Goal: Ask a question

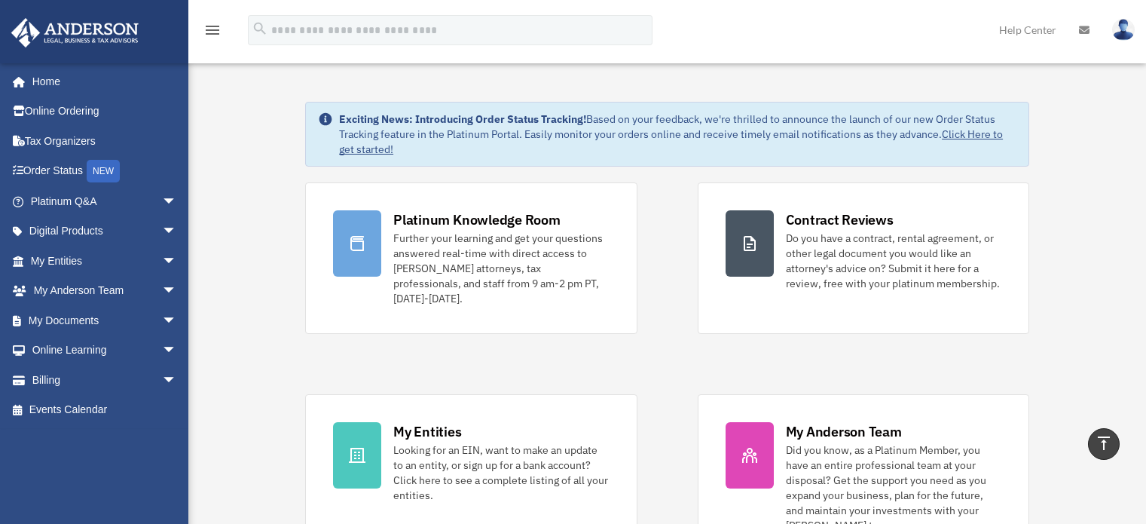
scroll to position [527, 0]
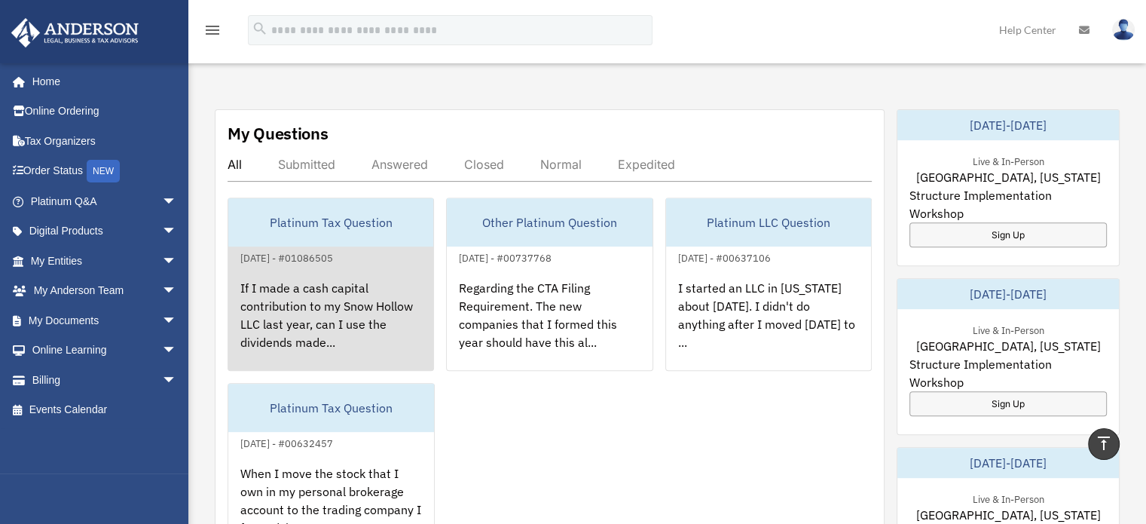
click at [334, 210] on div "Platinum Tax Question" at bounding box center [330, 222] width 205 height 48
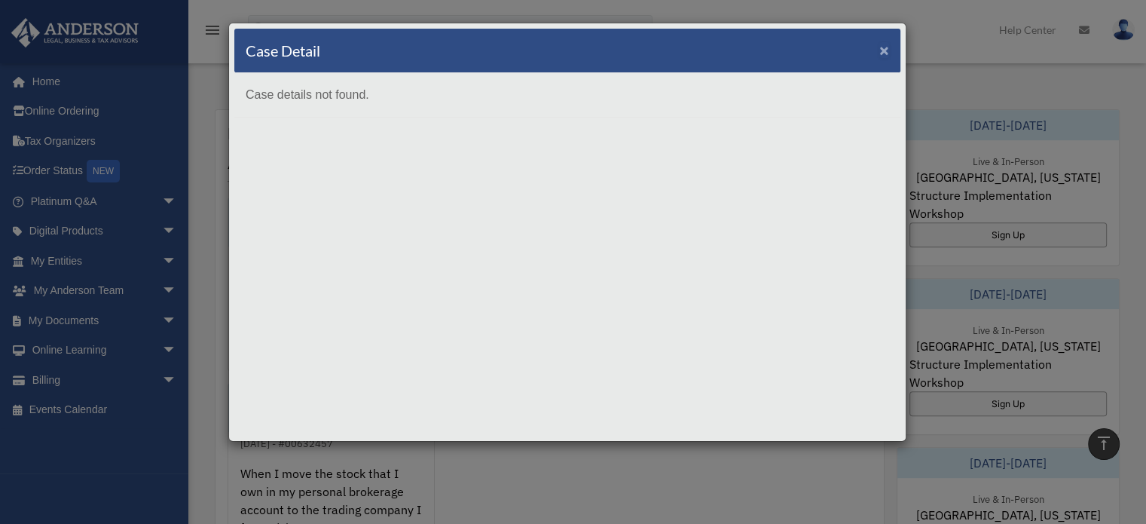
click at [883, 44] on span "×" at bounding box center [884, 49] width 10 height 17
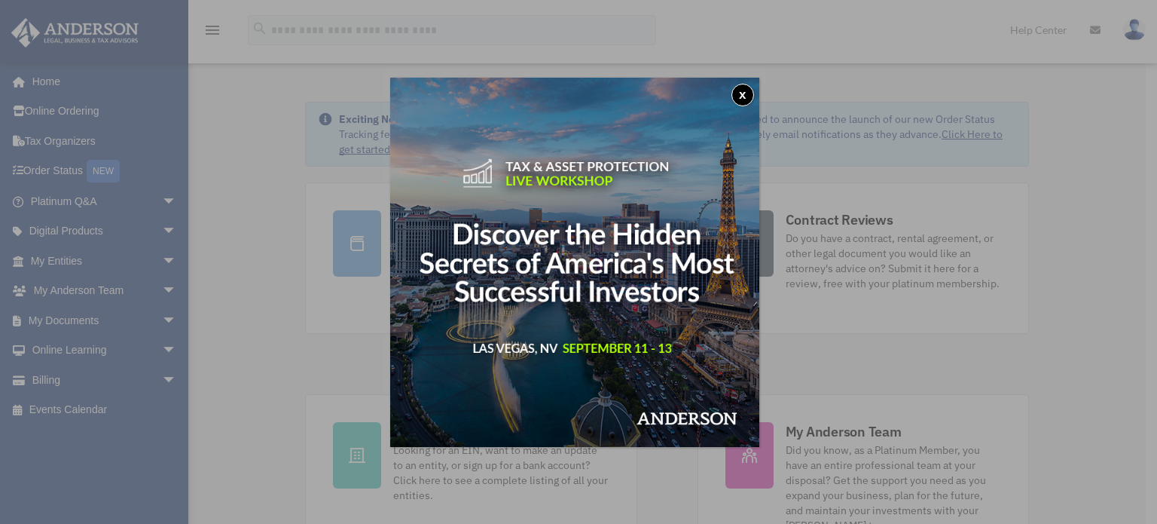
click at [752, 93] on button "x" at bounding box center [742, 95] width 23 height 23
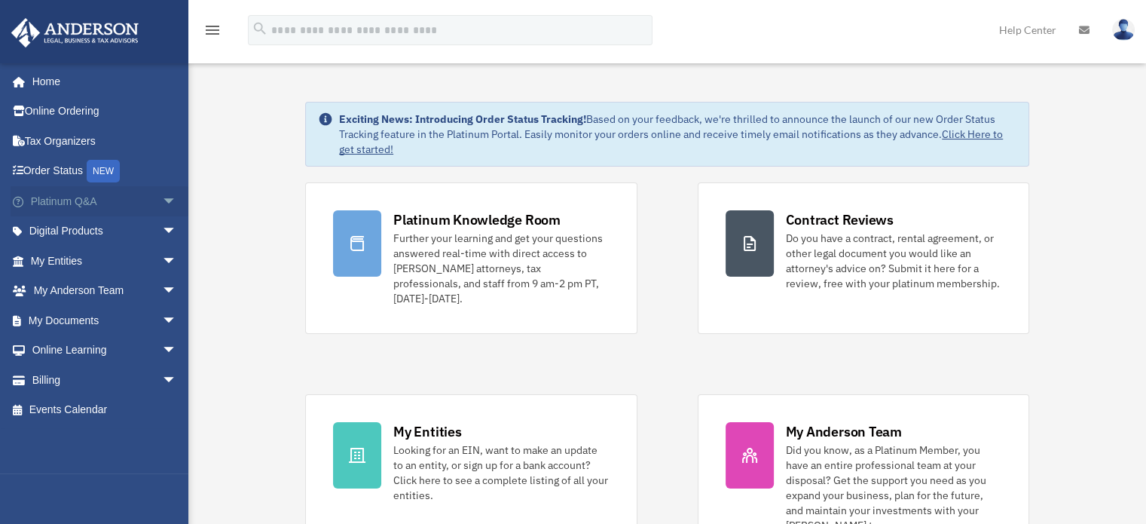
click at [162, 197] on span "arrow_drop_down" at bounding box center [177, 201] width 30 height 31
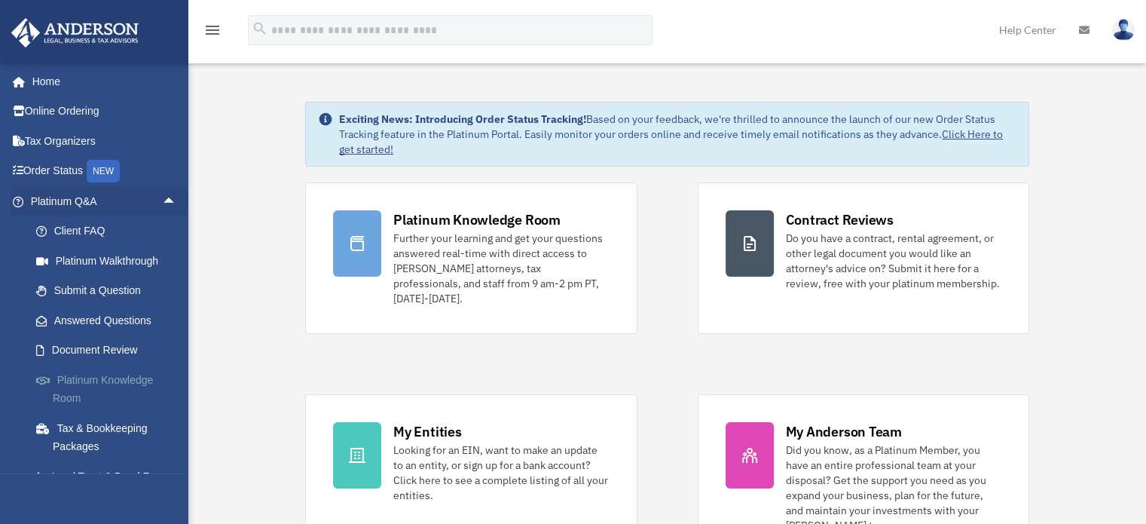
click at [113, 379] on link "Platinum Knowledge Room" at bounding box center [110, 389] width 179 height 48
click at [108, 292] on link "Submit a Question" at bounding box center [110, 291] width 179 height 30
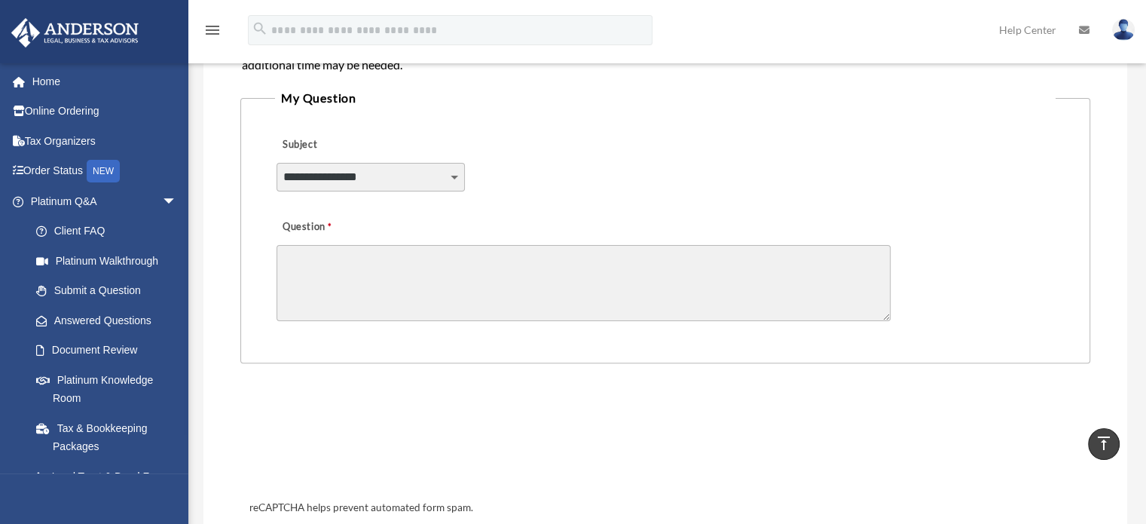
scroll to position [226, 0]
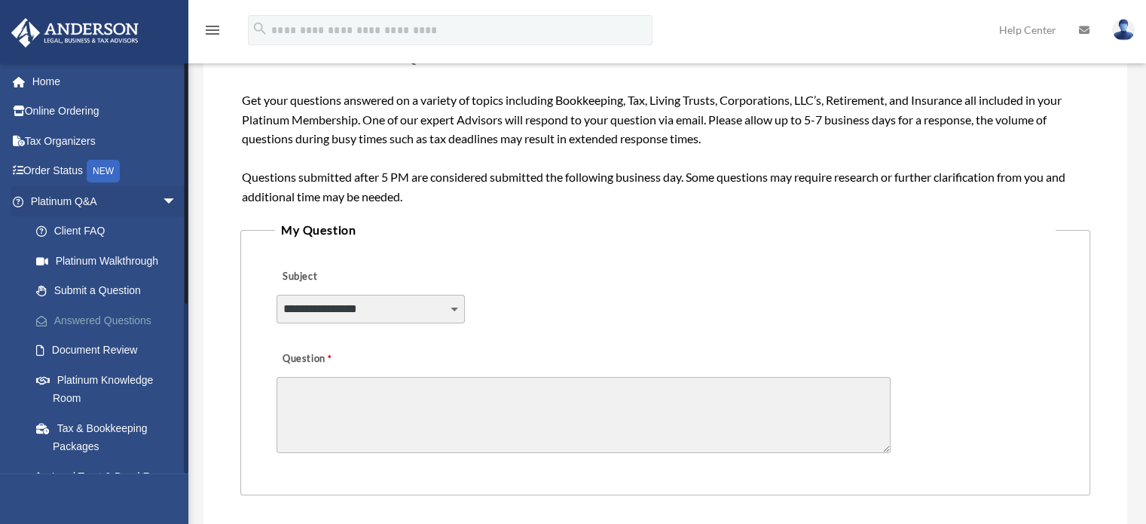
click at [130, 315] on link "Answered Questions" at bounding box center [110, 320] width 179 height 30
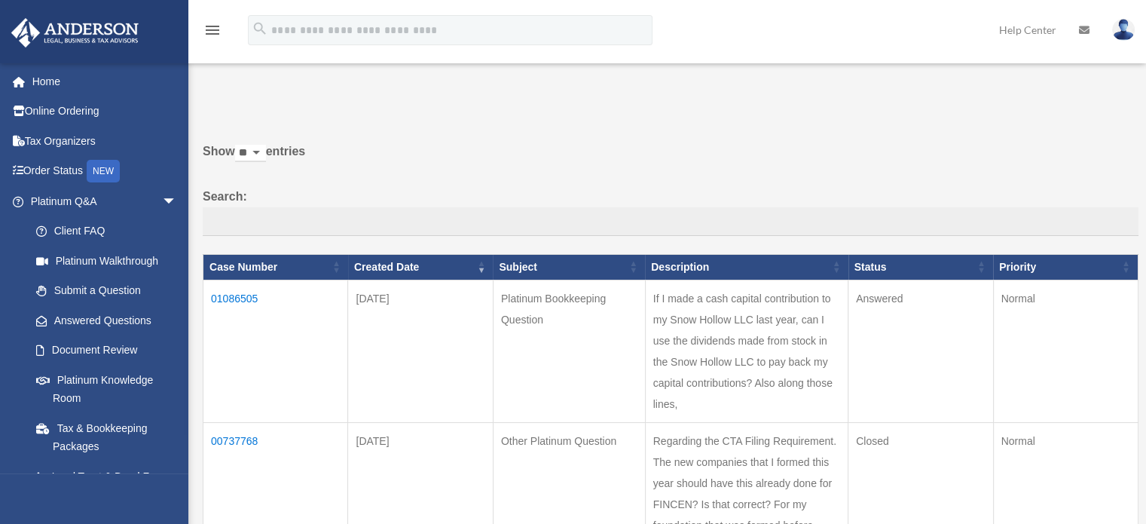
click at [244, 290] on td "01086505" at bounding box center [275, 350] width 145 height 142
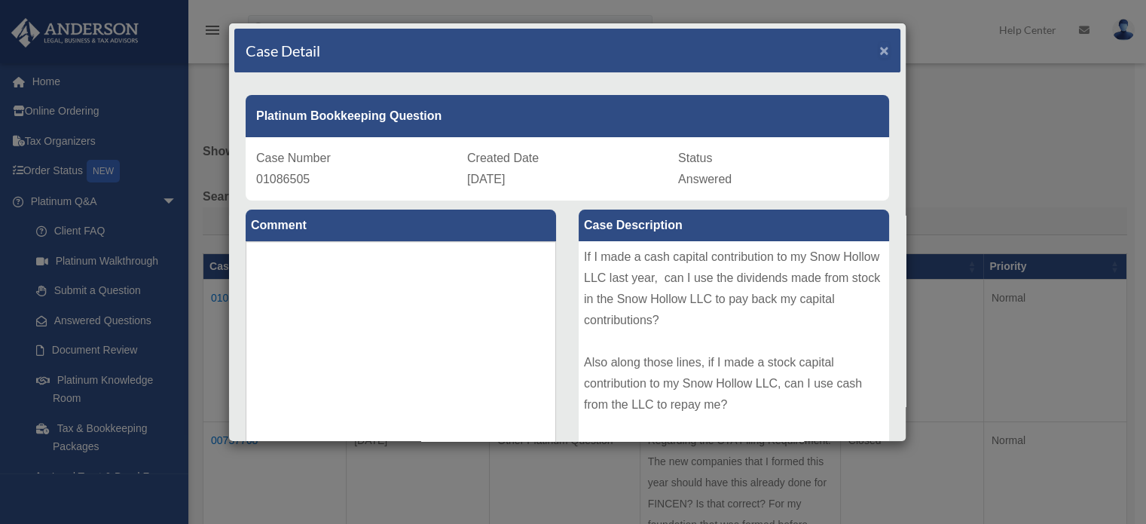
click at [879, 44] on span "×" at bounding box center [884, 49] width 10 height 17
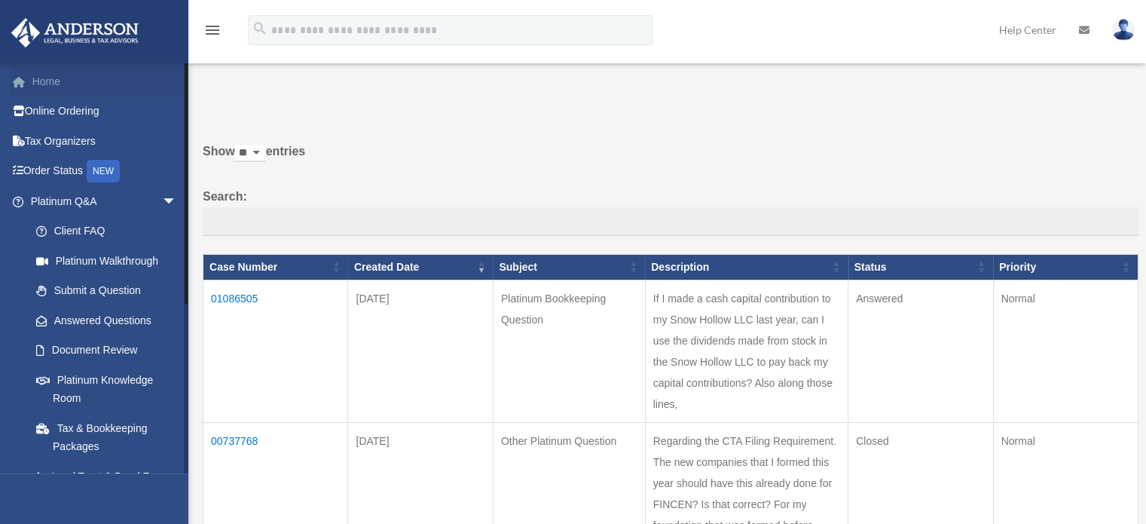
click at [55, 77] on link "Home" at bounding box center [105, 81] width 189 height 30
